Goal: Task Accomplishment & Management: Manage account settings

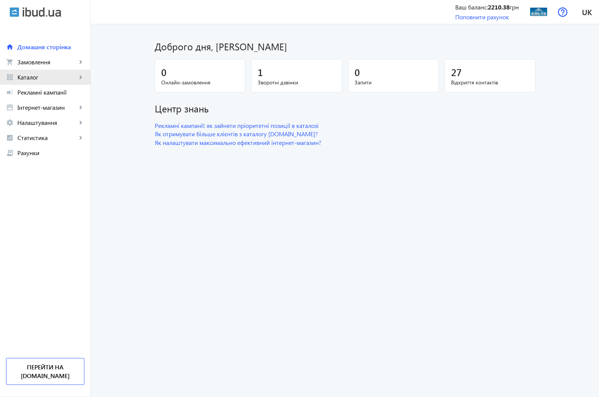
click at [36, 78] on span "Каталог" at bounding box center [46, 77] width 59 height 8
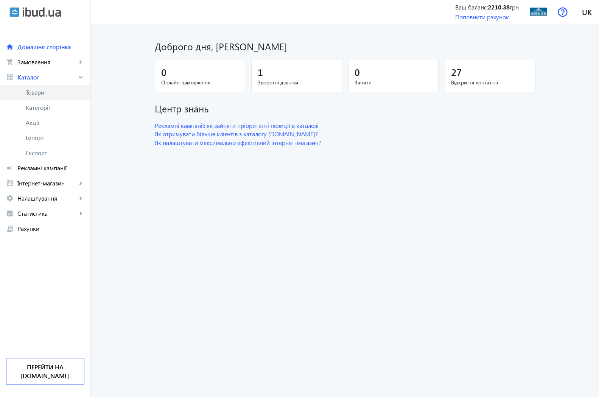
click at [40, 93] on span "Товари" at bounding box center [55, 93] width 59 height 8
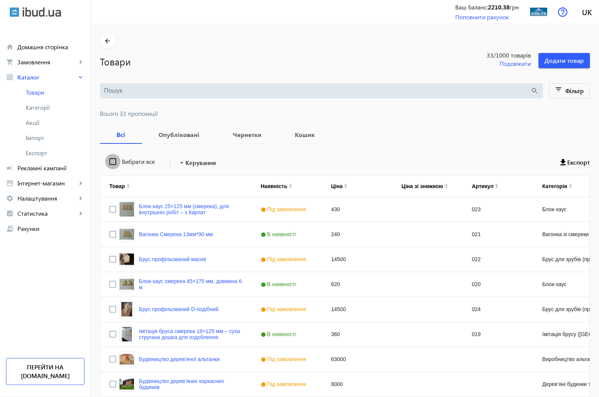
drag, startPoint x: 106, startPoint y: 161, endPoint x: 104, endPoint y: 157, distance: 4.4
click at [105, 159] on input "Вибрати все" at bounding box center [112, 161] width 15 height 15
checkbox input "true"
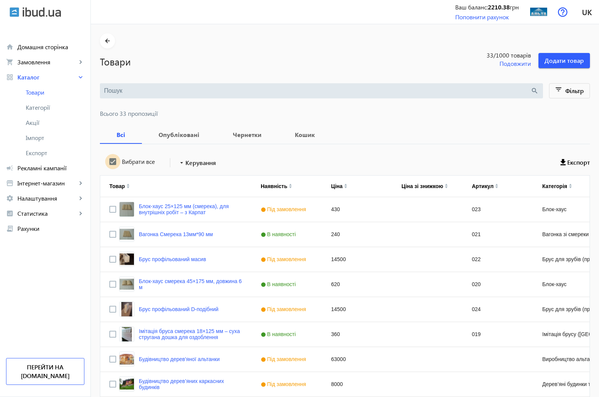
checkbox input "true"
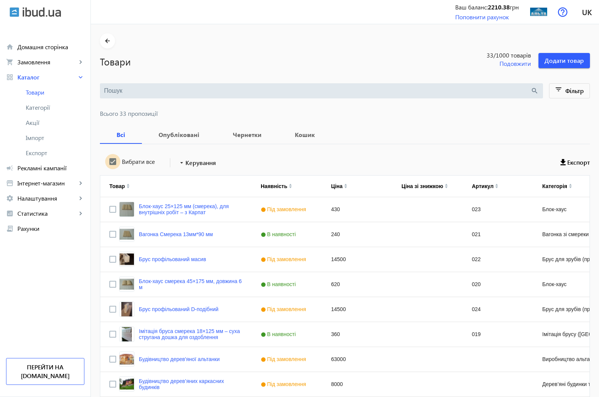
checkbox input "true"
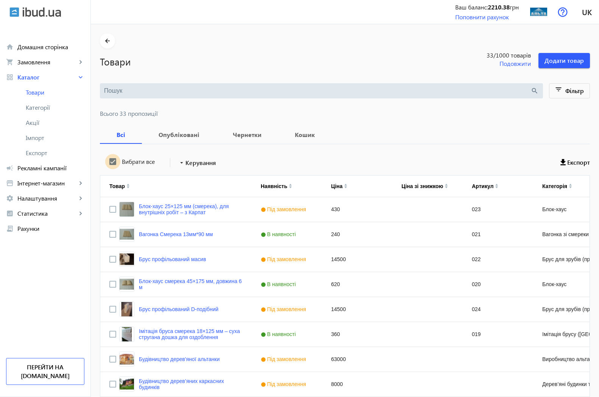
checkbox input "true"
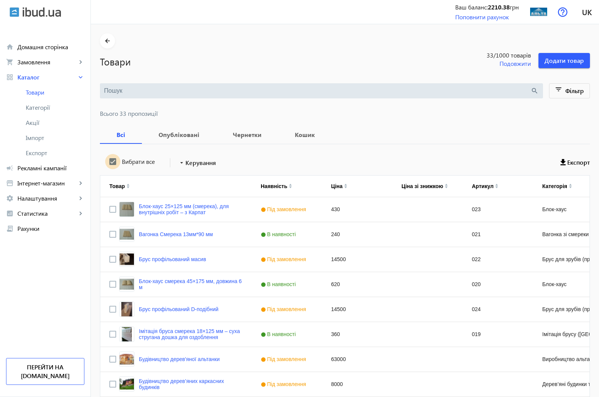
checkbox input "true"
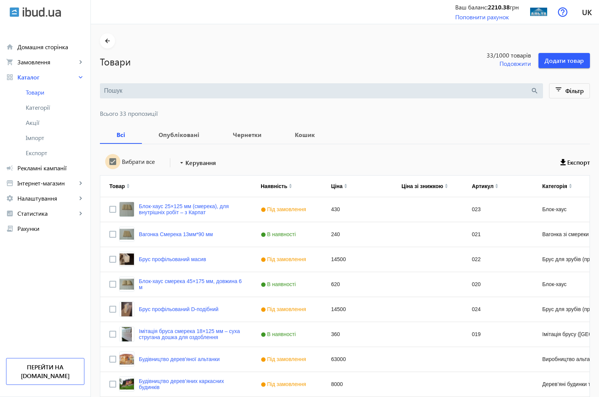
checkbox input "true"
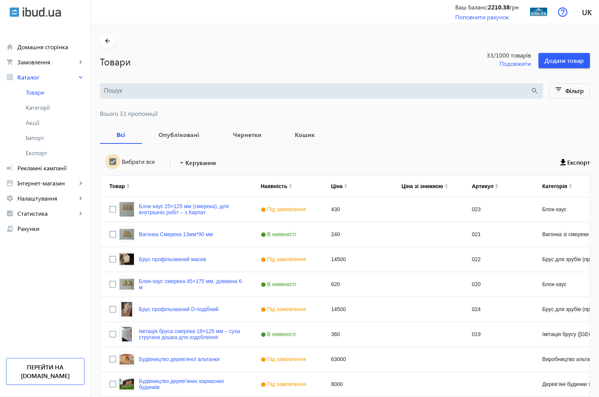
checkbox input "true"
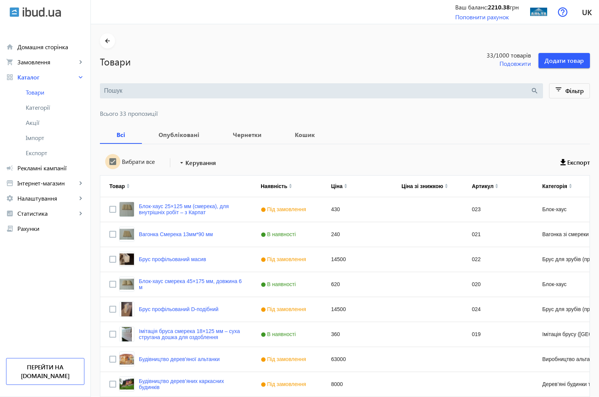
checkbox input "true"
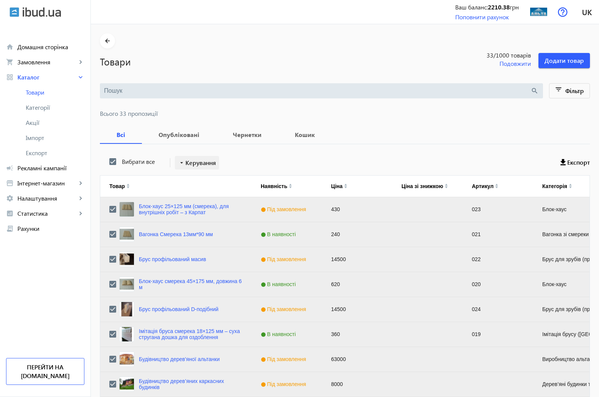
click at [185, 163] on span "Керування" at bounding box center [200, 162] width 31 height 9
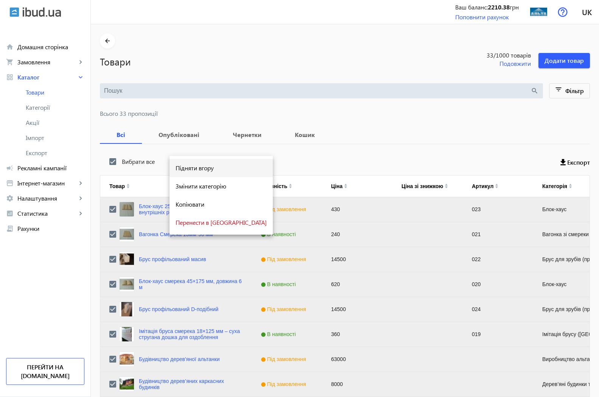
click at [201, 170] on span "Підняти вгору" at bounding box center [221, 168] width 91 height 6
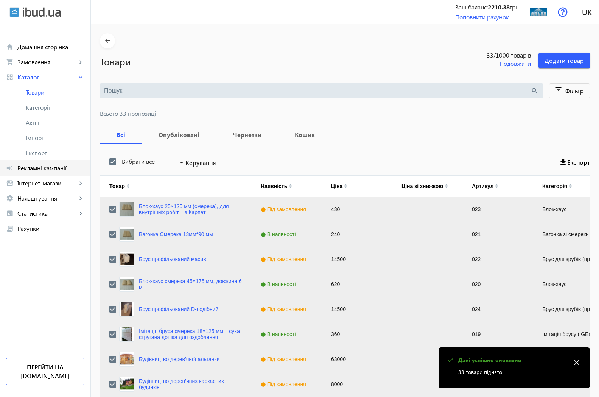
click at [36, 166] on span "Рекламні кампанії" at bounding box center [50, 168] width 67 height 8
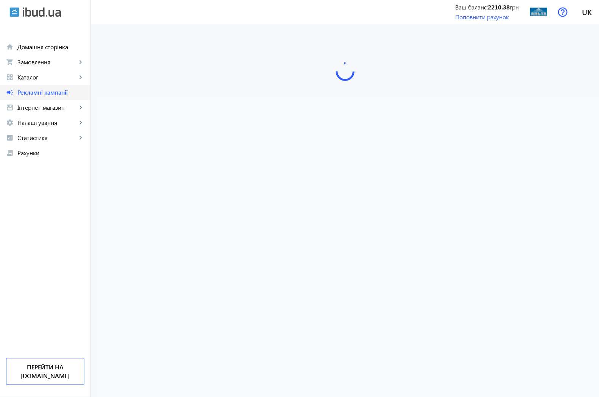
click at [34, 92] on span "Рекламні кампанії" at bounding box center [50, 93] width 67 height 8
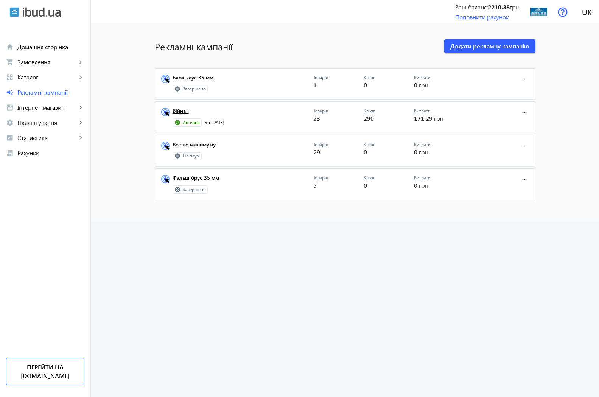
click at [184, 109] on link "Війна !" at bounding box center [243, 113] width 141 height 11
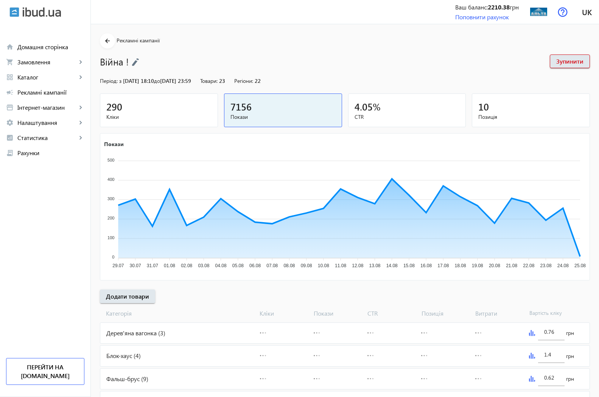
click at [111, 109] on span "290" at bounding box center [114, 106] width 16 height 12
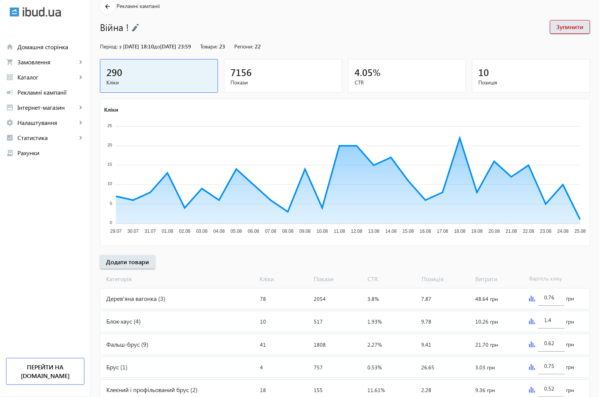
scroll to position [29, 0]
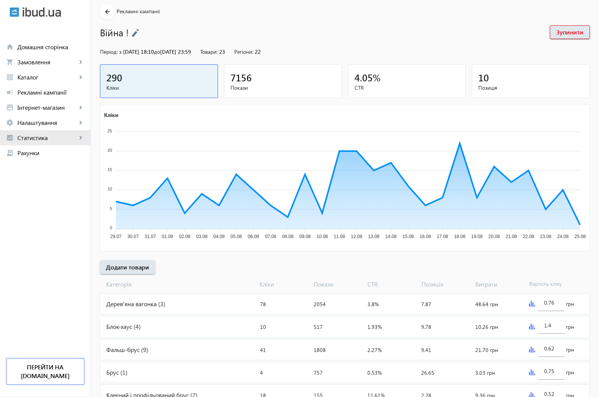
click at [45, 138] on span "Статистика" at bounding box center [46, 138] width 59 height 8
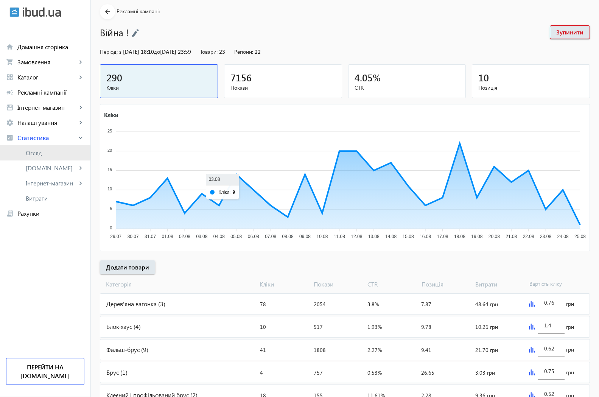
click at [33, 153] on span "Огляд" at bounding box center [55, 153] width 59 height 8
